Goal: Task Accomplishment & Management: Manage account settings

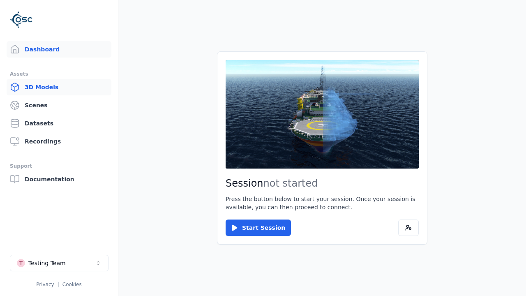
click at [59, 87] on link "3D Models" at bounding box center [59, 87] width 105 height 16
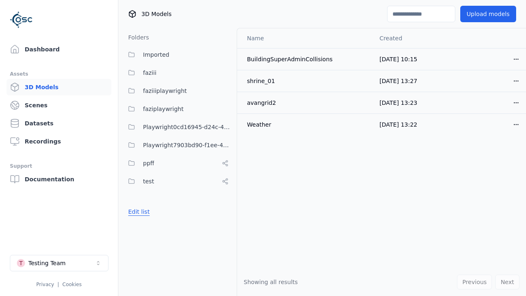
click at [137, 212] on button "Edit list" at bounding box center [138, 211] width 31 height 15
click at [144, 212] on link "Create folder" at bounding box center [147, 212] width 38 height 8
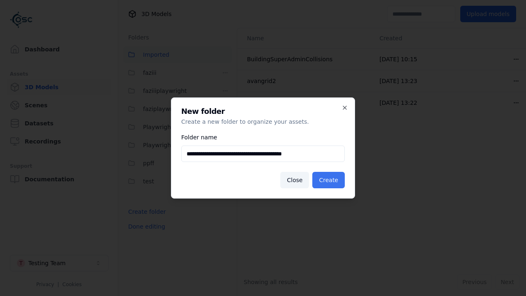
type input "**********"
click at [330, 180] on button "Create" at bounding box center [328, 180] width 32 height 16
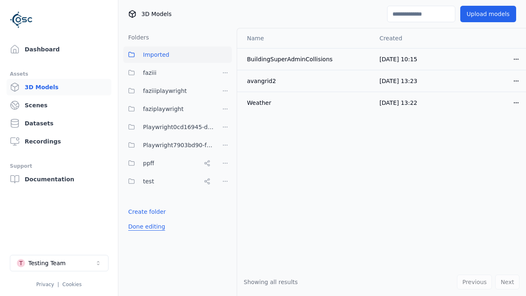
click at [144, 234] on button "Done editing" at bounding box center [146, 226] width 47 height 15
click at [137, 230] on button "Edit list" at bounding box center [138, 229] width 31 height 15
click at [225, 163] on html "Support Dashboard Assets 3D Models Scenes Datasets Recordings Support Documenta…" at bounding box center [263, 148] width 526 height 296
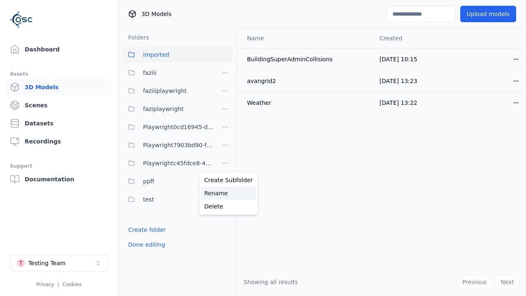
click at [225, 193] on div "Rename" at bounding box center [228, 193] width 55 height 13
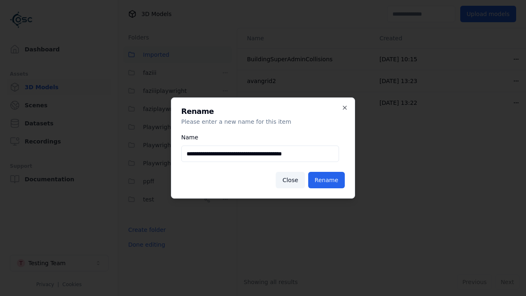
click at [260, 154] on input "**********" at bounding box center [260, 154] width 158 height 16
type input "**********"
click at [328, 180] on button "Rename" at bounding box center [326, 180] width 37 height 16
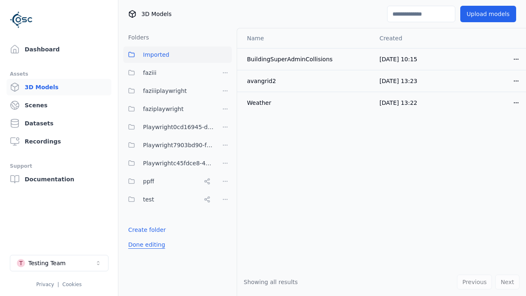
click at [144, 245] on button "Done editing" at bounding box center [146, 244] width 47 height 15
click at [137, 230] on button "Edit list" at bounding box center [138, 229] width 31 height 15
click at [225, 145] on html "Support Dashboard Assets 3D Models Scenes Datasets Recordings Support Documenta…" at bounding box center [263, 148] width 526 height 296
click at [225, 188] on div "Delete" at bounding box center [228, 188] width 55 height 13
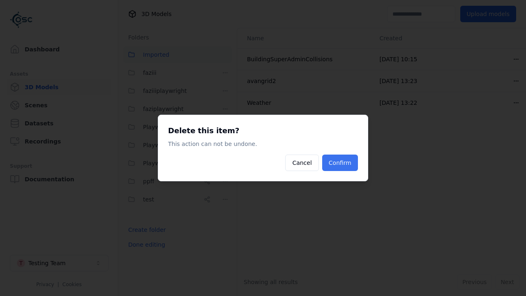
click at [341, 163] on button "Confirm" at bounding box center [340, 163] width 36 height 16
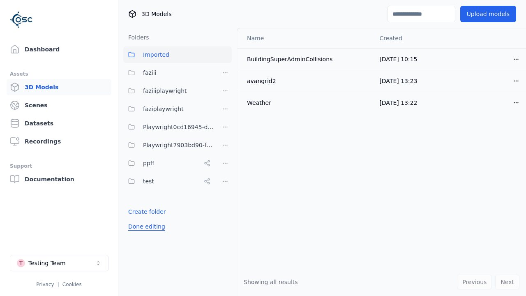
click at [144, 227] on button "Done editing" at bounding box center [146, 226] width 47 height 15
